Goal: Information Seeking & Learning: Learn about a topic

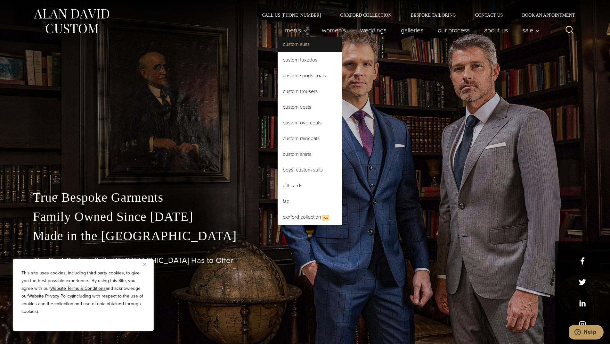
click at [303, 45] on link "Custom Suits" at bounding box center [310, 44] width 64 height 15
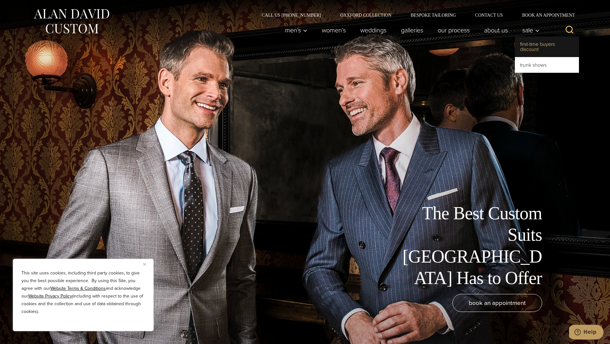
click at [534, 45] on link "First-Time Buyers Discount" at bounding box center [547, 47] width 64 height 20
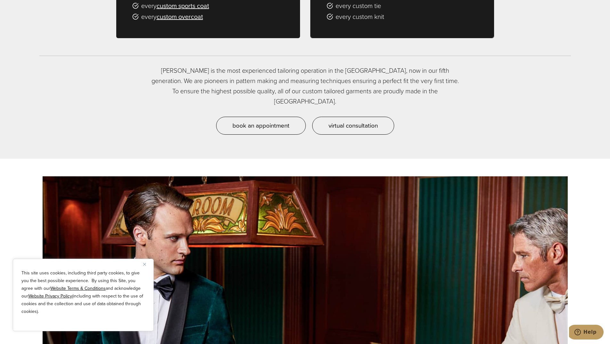
scroll to position [768, 0]
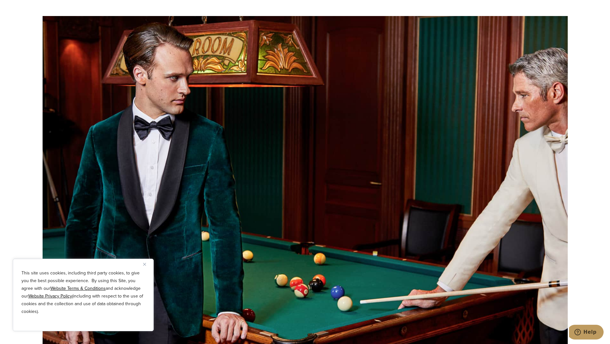
click at [145, 265] on button "Close" at bounding box center [147, 264] width 8 height 8
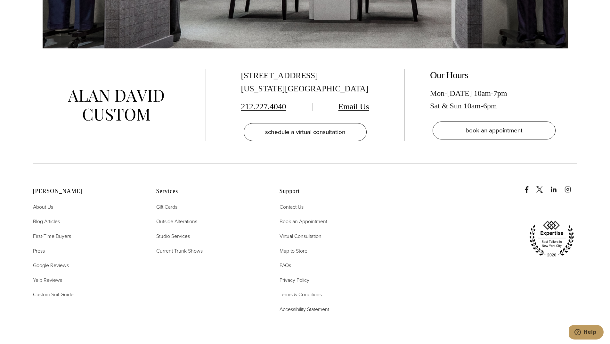
scroll to position [1633, 0]
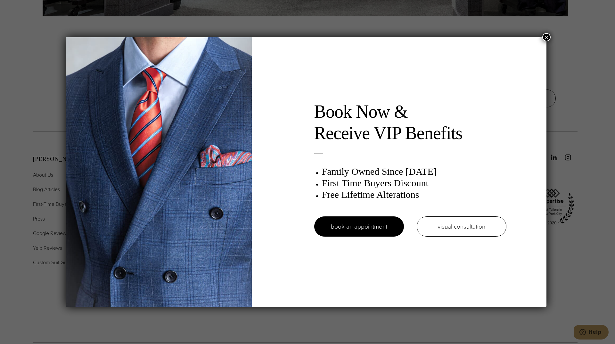
click at [497, 80] on div "Book Now & Receive VIP Benefits Family Owned Since 1913 First Time Buyers Disco…" at bounding box center [306, 171] width 480 height 269
click at [405, 183] on h3 "First Time Buyers Discount" at bounding box center [414, 183] width 184 height 12
click at [547, 37] on button "×" at bounding box center [546, 37] width 8 height 8
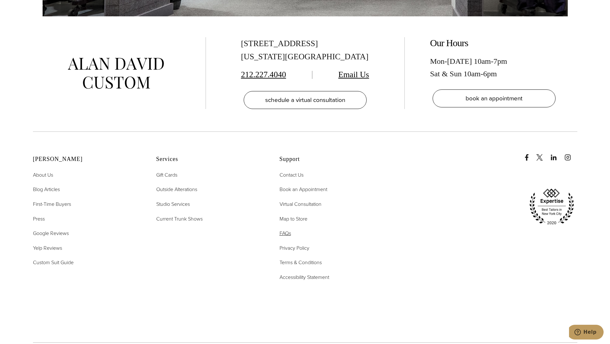
click at [287, 229] on span "FAQs" at bounding box center [286, 232] width 12 height 7
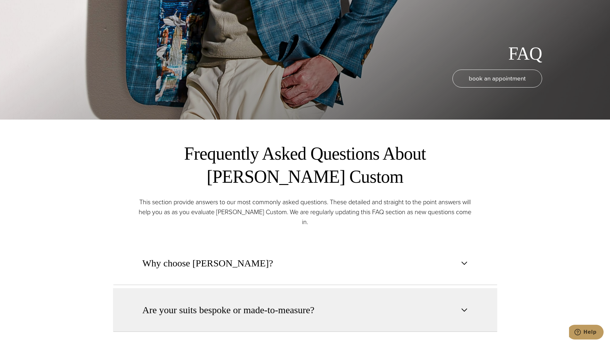
scroll to position [448, 0]
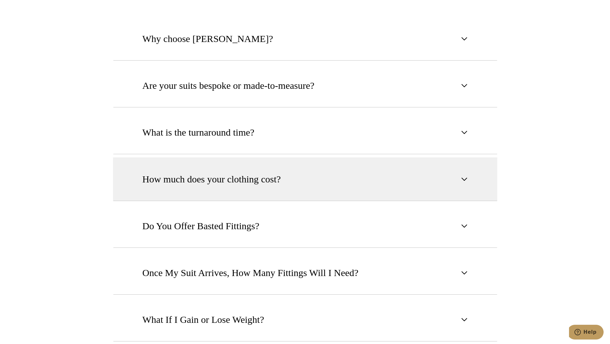
click at [464, 175] on span "button" at bounding box center [464, 179] width 8 height 8
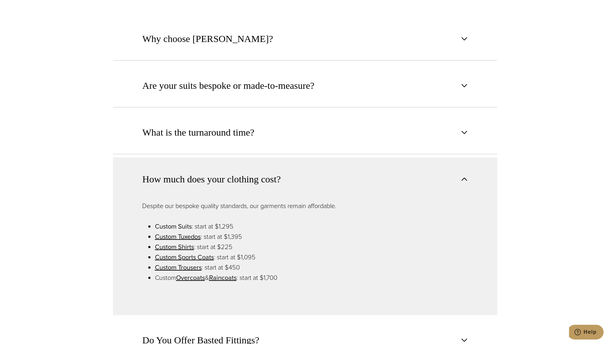
click at [182, 221] on link "Custom Suits" at bounding box center [173, 226] width 37 height 10
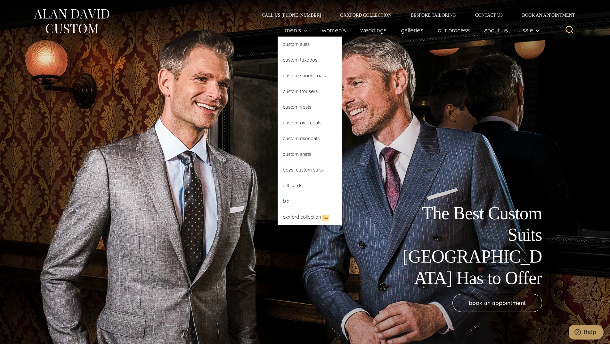
click at [296, 44] on link "Custom Suits" at bounding box center [310, 44] width 64 height 15
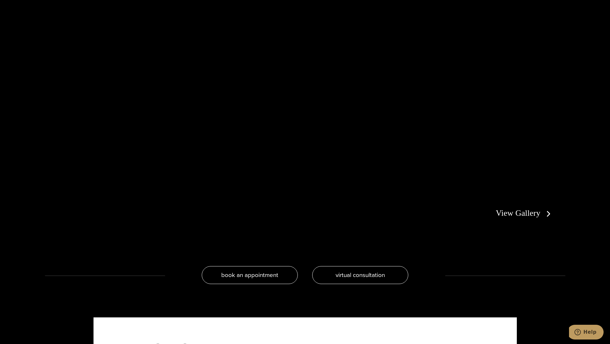
scroll to position [1473, 0]
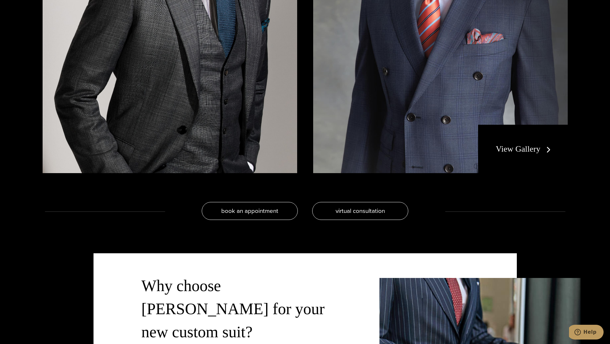
click at [524, 150] on link "View Gallery" at bounding box center [524, 148] width 57 height 9
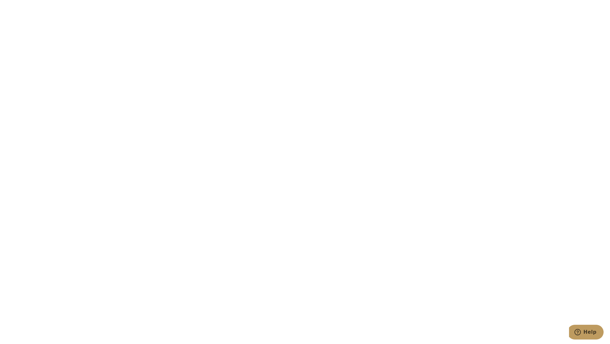
scroll to position [2177, 0]
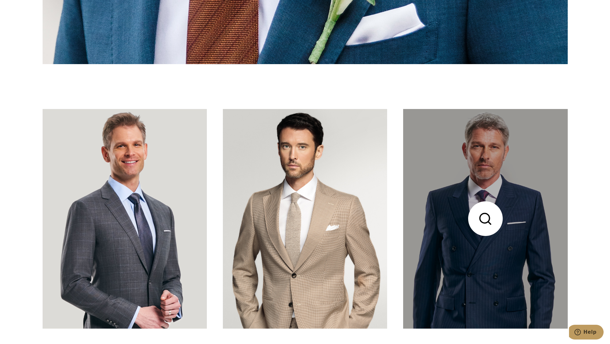
click at [484, 252] on link at bounding box center [485, 218] width 164 height 219
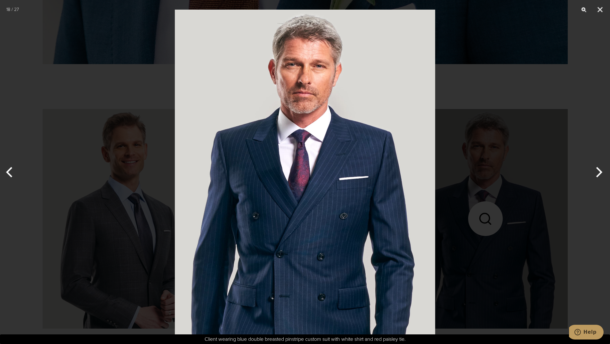
click at [599, 173] on button "Next" at bounding box center [598, 172] width 24 height 32
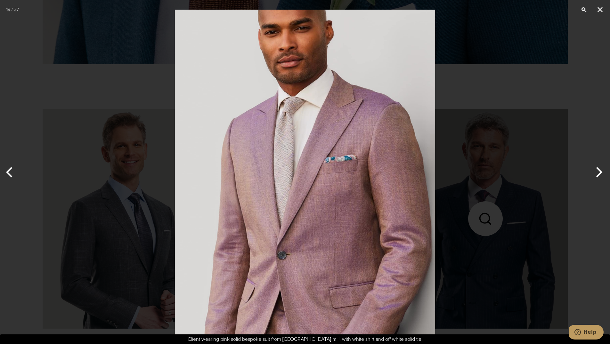
click at [599, 173] on button "Next" at bounding box center [598, 172] width 24 height 32
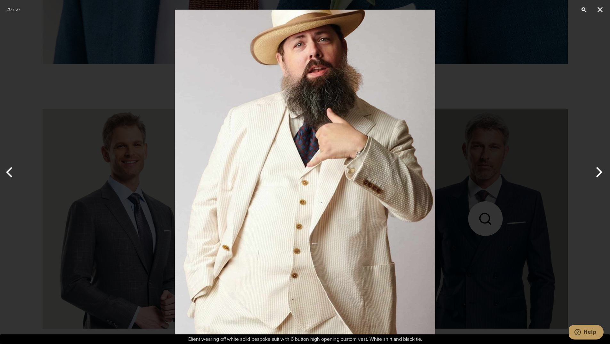
click at [599, 173] on button "Next" at bounding box center [598, 172] width 24 height 32
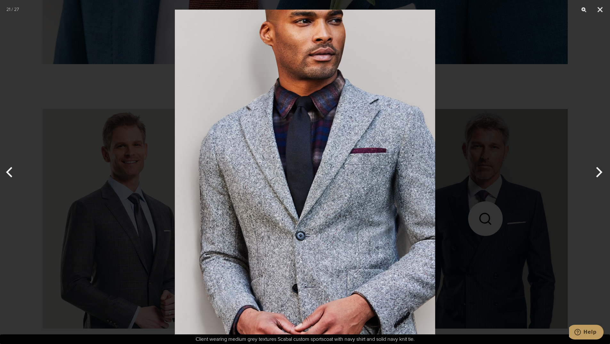
click at [599, 173] on button "Next" at bounding box center [598, 172] width 24 height 32
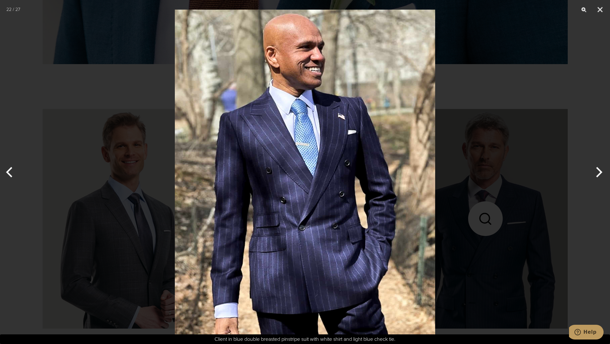
click at [599, 173] on button "Next" at bounding box center [598, 172] width 24 height 32
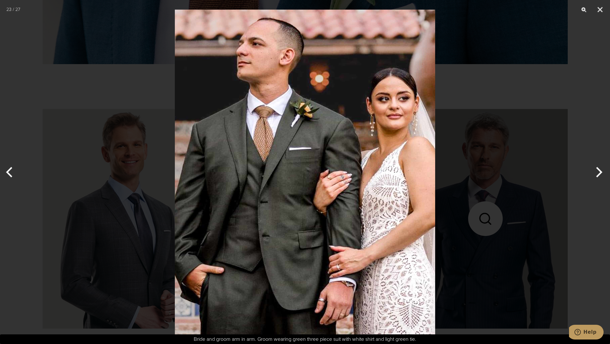
click at [599, 173] on button "Next" at bounding box center [598, 172] width 24 height 32
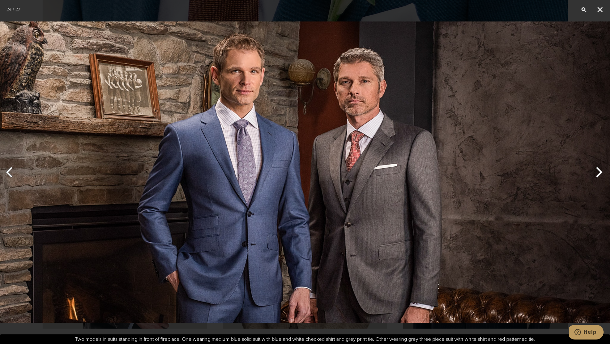
click at [601, 171] on button "Next" at bounding box center [598, 172] width 24 height 32
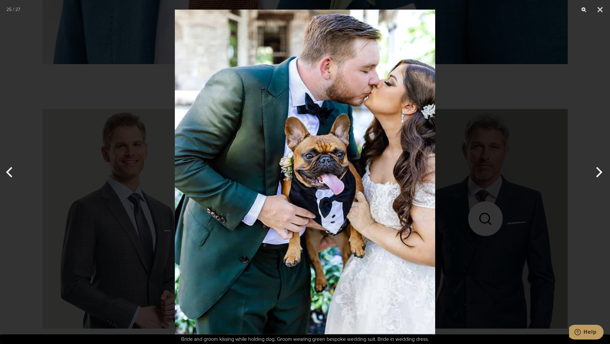
click at [601, 171] on button "Next" at bounding box center [598, 172] width 24 height 32
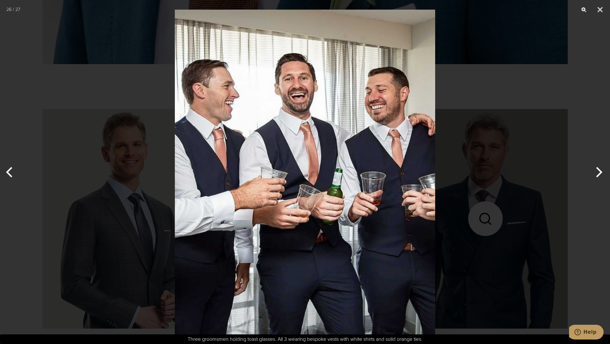
click at [601, 171] on button "Next" at bounding box center [598, 172] width 24 height 32
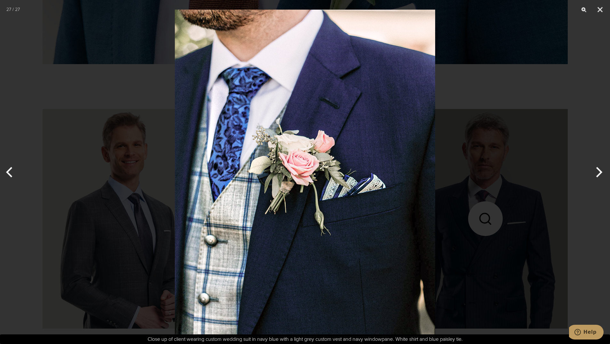
click at [601, 171] on button "Next" at bounding box center [598, 172] width 24 height 32
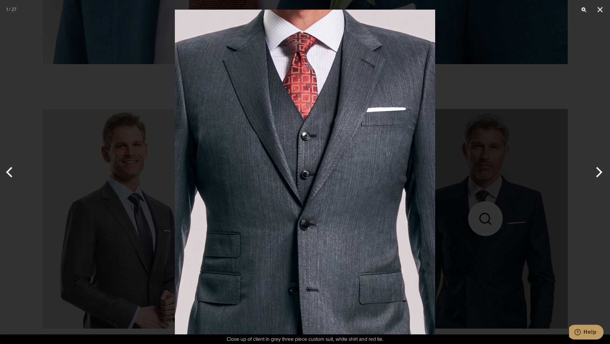
click at [601, 171] on button "Next" at bounding box center [598, 172] width 24 height 32
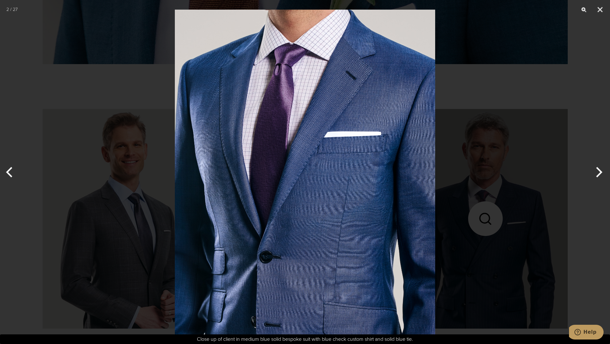
click at [601, 171] on button "Next" at bounding box center [598, 172] width 24 height 32
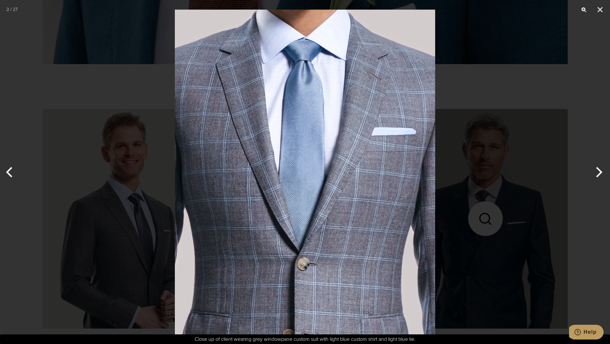
click at [601, 171] on button "Next" at bounding box center [598, 172] width 24 height 32
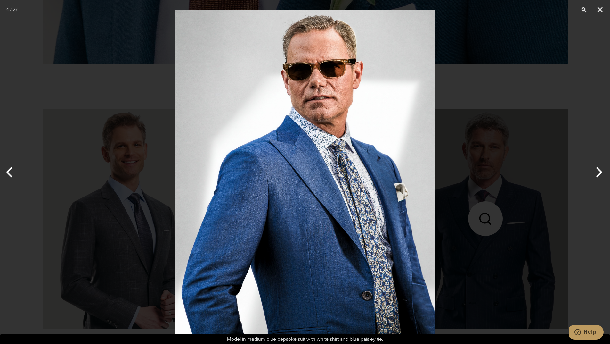
click at [601, 172] on button "Next" at bounding box center [598, 172] width 24 height 32
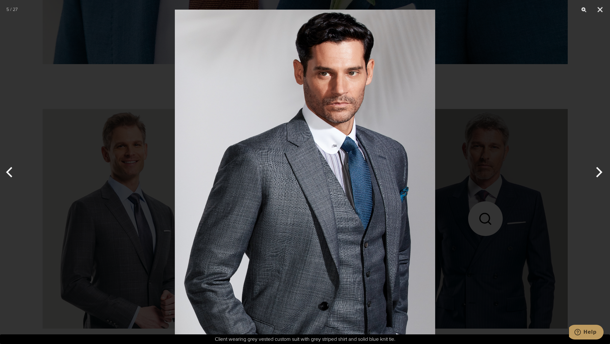
click at [601, 172] on button "Next" at bounding box center [598, 172] width 24 height 32
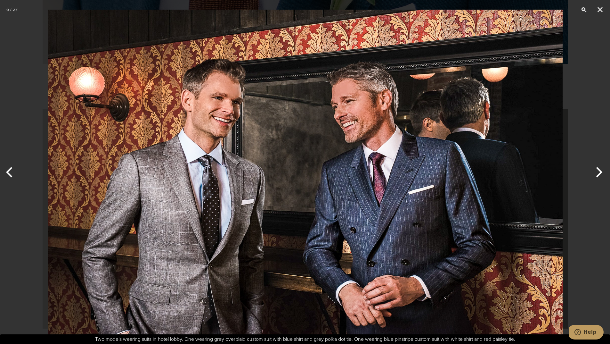
click at [601, 172] on button "Next" at bounding box center [598, 172] width 24 height 32
